Goal: Information Seeking & Learning: Understand process/instructions

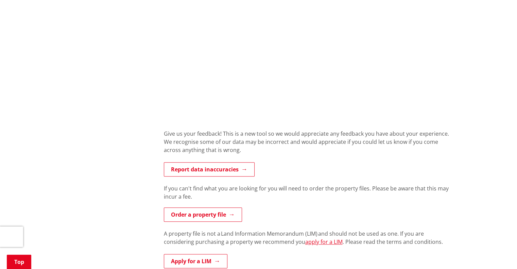
scroll to position [578, 0]
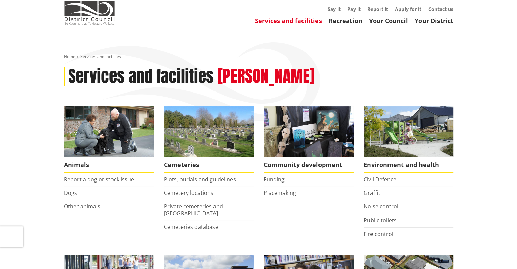
scroll to position [102, 0]
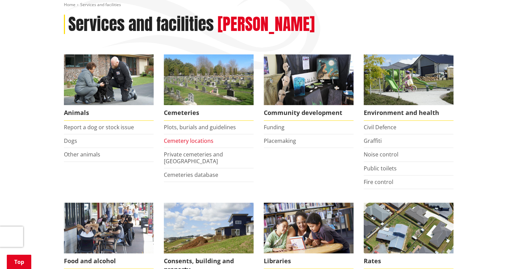
click at [188, 141] on link "Cemetery locations" at bounding box center [189, 140] width 50 height 7
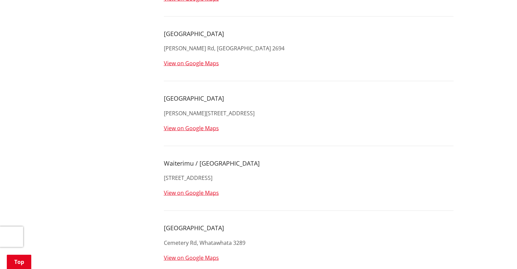
scroll to position [1393, 0]
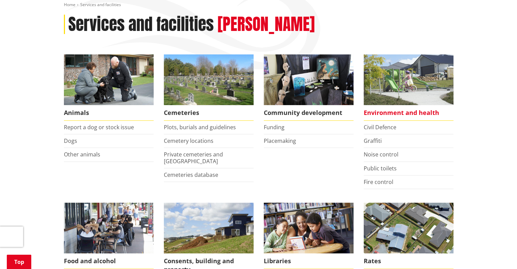
scroll to position [238, 0]
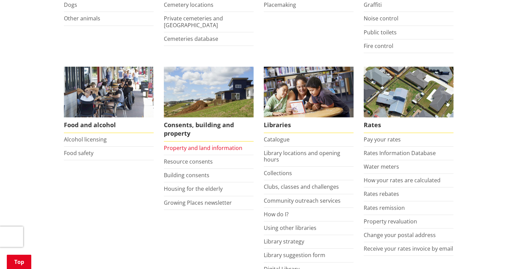
click at [183, 145] on link "Property and land information" at bounding box center [203, 147] width 78 height 7
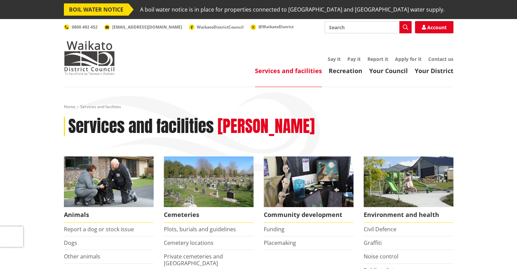
scroll to position [238, 0]
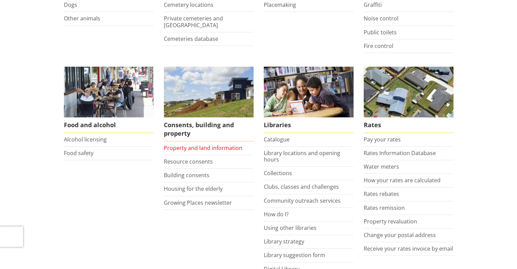
click at [184, 146] on link "Property and land information" at bounding box center [203, 147] width 78 height 7
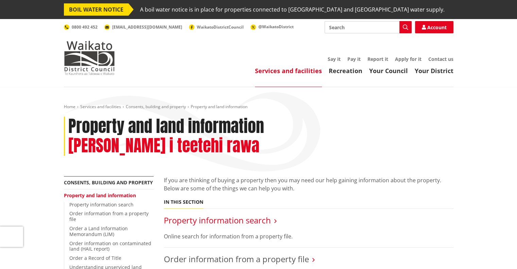
click at [250, 214] on link "Property information search" at bounding box center [217, 219] width 107 height 11
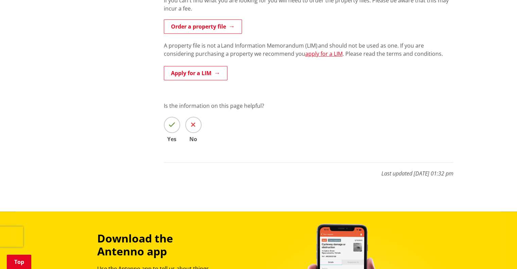
scroll to position [645, 0]
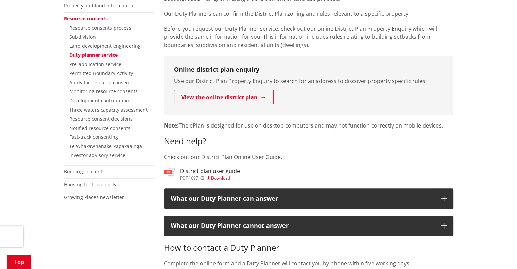
scroll to position [204, 0]
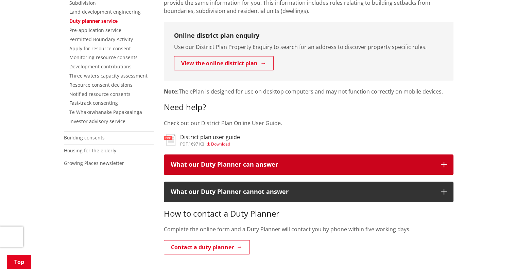
click at [428, 166] on div "What our Duty Planner can answer" at bounding box center [303, 164] width 264 height 7
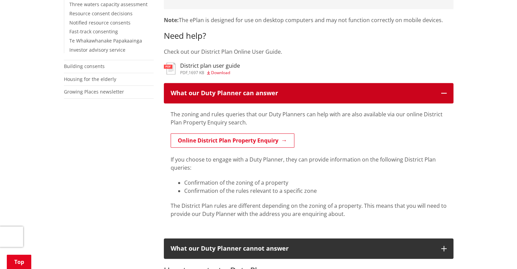
scroll to position [340, 0]
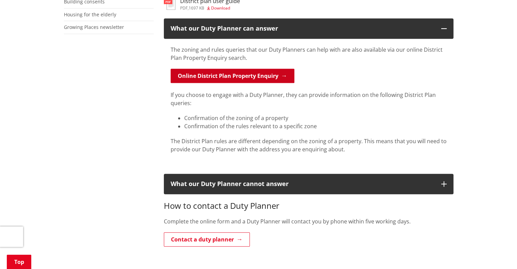
click at [249, 77] on link "Online District Plan Property Enquiry" at bounding box center [233, 76] width 124 height 14
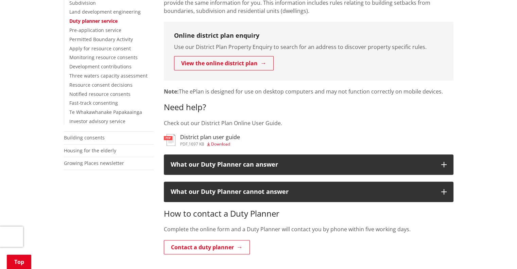
scroll to position [204, 0]
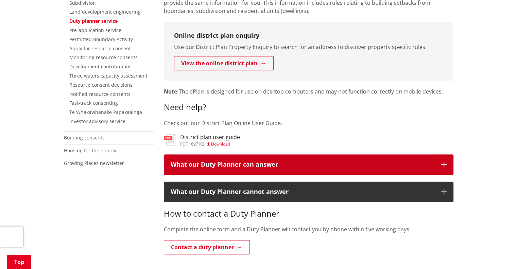
drag, startPoint x: 459, startPoint y: 159, endPoint x: 447, endPoint y: 160, distance: 12.6
click at [459, 159] on div "Home Services and facilities Consents, building and property Resource consents …" at bounding box center [258, 141] width 517 height 517
click at [441, 163] on icon "button" at bounding box center [443, 164] width 5 height 5
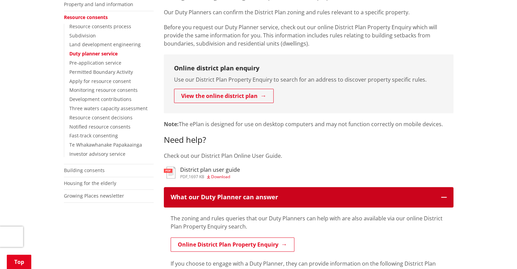
scroll to position [136, 0]
